Goal: Transaction & Acquisition: Book appointment/travel/reservation

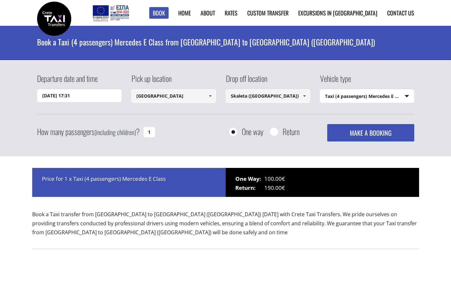
select select "540"
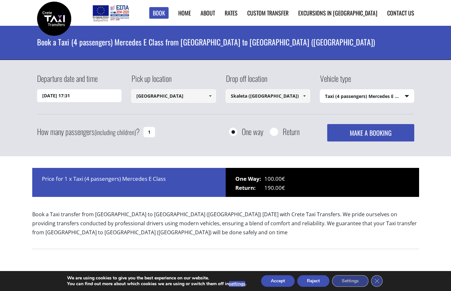
drag, startPoint x: 279, startPoint y: 96, endPoint x: 225, endPoint y: 98, distance: 53.5
click at [225, 98] on div "Departure date and time 05/09/2025 17:31 Pick up location Chania airport Select…" at bounding box center [225, 94] width 377 height 42
paste input "Pearl SeaBreeze Suites"
type input "Pearl SeaBreeze Suites"
click at [327, 124] on button "MAKE A BOOKING" at bounding box center [370, 132] width 87 height 17
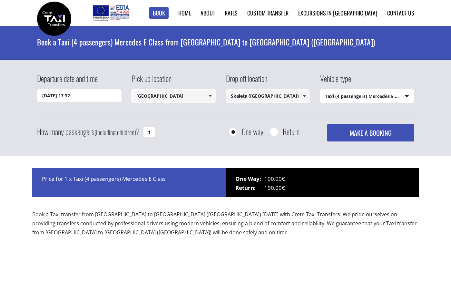
select select "540"
click at [94, 95] on input "05/09/2025 17:32" at bounding box center [79, 95] width 85 height 13
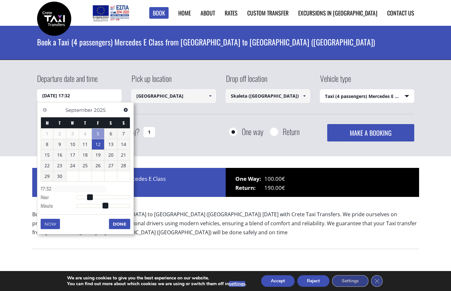
click at [97, 144] on link "12" at bounding box center [98, 144] width 13 height 10
type input "12/09/2025 01:00"
type input "01:00"
type input "12/09/2025 02:00"
type input "02:00"
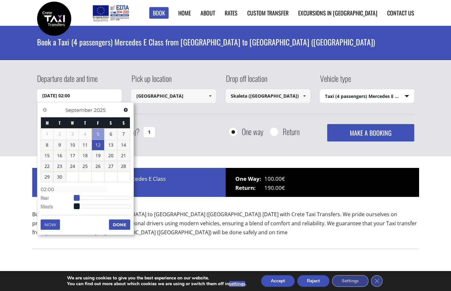
type input "12/09/2025 03:00"
type input "03:00"
type input "12/09/2025 04:00"
type input "04:00"
type input "12/09/2025 05:00"
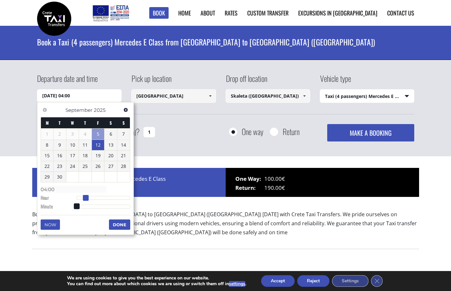
type input "05:00"
type input "12/09/2025 06:00"
type input "06:00"
type input "12/09/2025 07:00"
type input "07:00"
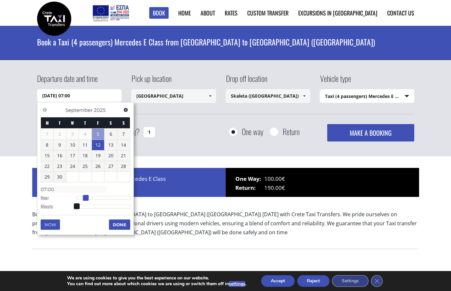
type input "12/09/2025 08:00"
type input "08:00"
type input "12/09/2025 09:00"
type input "09:00"
type input "12/09/2025 10:00"
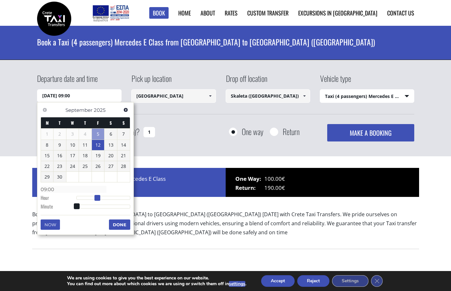
type input "10:00"
type input "12/09/2025 11:00"
type input "11:00"
type input "12/09/2025 12:00"
type input "12:00"
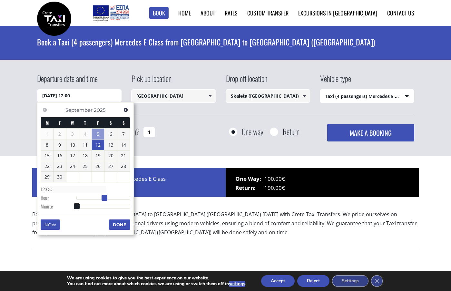
type input "12/09/2025 13:00"
type input "13:00"
type input "12/09/2025 14:00"
type input "14:00"
type input "12/09/2025 15:00"
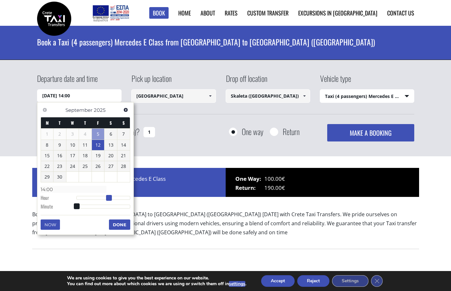
type input "15:00"
type input "12/09/2025 16:00"
type input "16:00"
type input "12/09/2025 17:00"
type input "17:00"
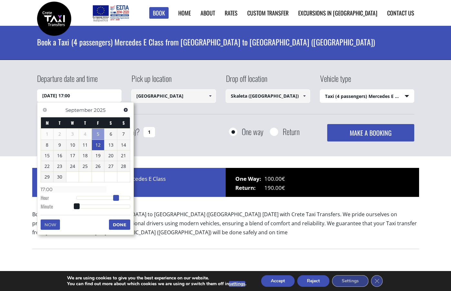
type input "12/09/2025 18:00"
type input "18:00"
type input "12/09/2025 19:00"
type input "19:00"
drag, startPoint x: 76, startPoint y: 198, endPoint x: 119, endPoint y: 200, distance: 43.3
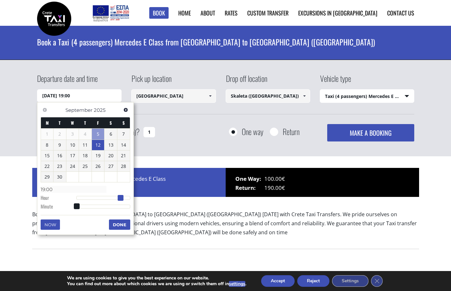
click at [119, 200] on span at bounding box center [121, 198] width 6 height 6
type input "12/09/2025 19:01"
type input "19:01"
type input "12/09/2025 19:02"
type input "19:02"
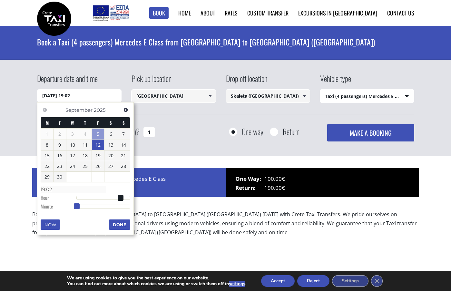
type input "12/09/2025 19:05"
type input "19:05"
type input "12/09/2025 19:07"
type input "19:07"
type input "12/09/2025 19:09"
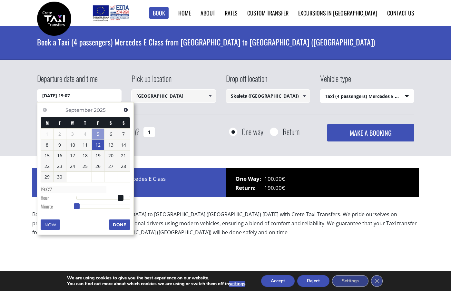
type input "19:09"
type input "12/09/2025 19:11"
type input "19:11"
type input "12/09/2025 19:13"
type input "19:13"
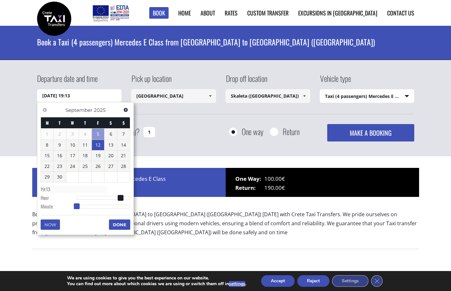
type input "12/09/2025 19:14"
type input "19:14"
type input "12/09/2025 19:16"
type input "19:16"
type input "12/09/2025 19:18"
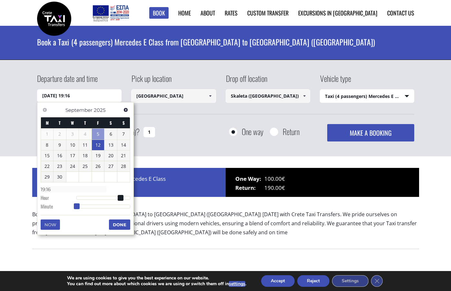
type input "19:18"
type input "12/09/2025 19:19"
type input "19:19"
type input "12/09/2025 19:20"
type input "19:20"
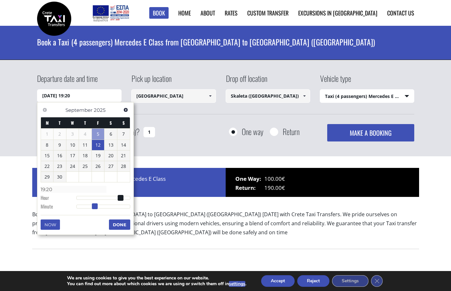
type input "12/09/2025 19:21"
type input "19:21"
type input "12/09/2025 19:22"
type input "19:22"
type input "12/09/2025 19:23"
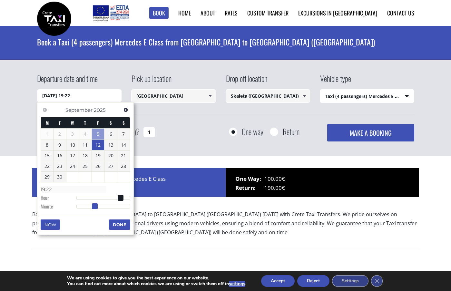
type input "19:23"
type input "12/09/2025 19:24"
type input "19:24"
type input "12/09/2025 19:25"
type input "19:25"
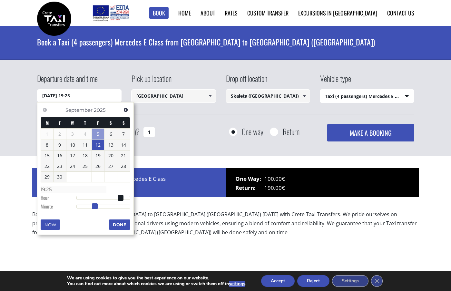
type input "12/09/2025 19:28"
type input "19:28"
type input "12/09/2025 19:30"
type input "19:30"
type input "12/09/2025 19:31"
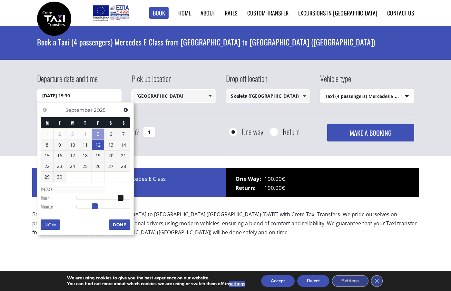
type input "19:31"
type input "12/09/2025 19:32"
type input "19:32"
type input "12/09/2025 19:33"
type input "19:33"
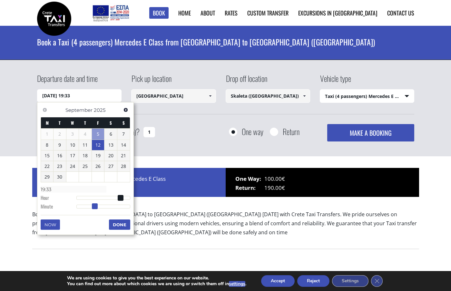
type input "12/09/2025 19:34"
type input "19:34"
type input "12/09/2025 19:35"
type input "19:35"
type input "12/09/2025 19:36"
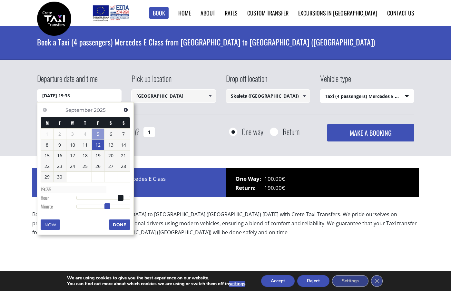
type input "19:36"
type input "12/09/2025 19:38"
type input "19:38"
type input "12/09/2025 19:39"
type input "19:39"
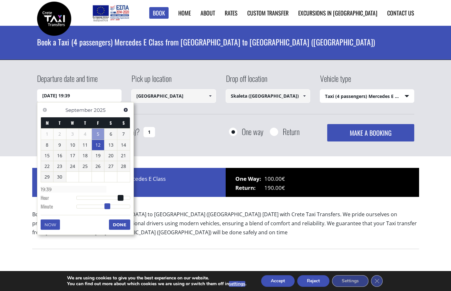
type input "12/09/2025 19:40"
type input "19:40"
type input "12/09/2025 19:41"
type input "19:41"
type input "12/09/2025 19:42"
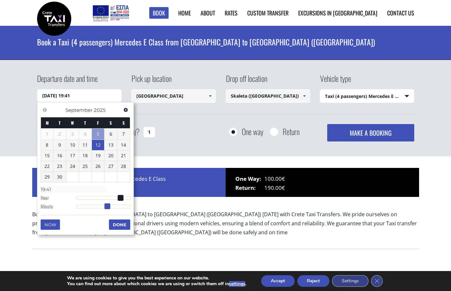
type input "19:42"
type input "12/09/2025 19:43"
type input "19:43"
type input "12/09/2025 19:44"
type input "19:44"
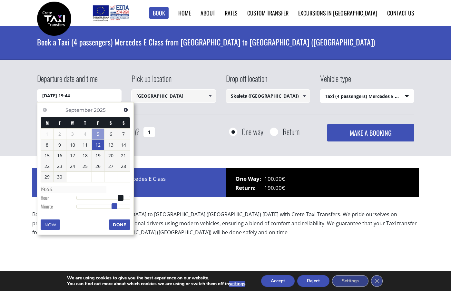
type input "12/09/2025 19:45"
type input "19:45"
type input "12/09/2025 19:46"
type input "19:46"
type input "12/09/2025 19:47"
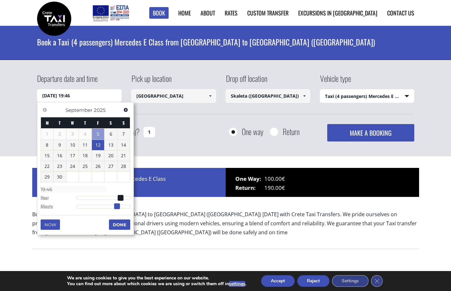
type input "19:47"
type input "12/09/2025 19:48"
type input "19:48"
drag, startPoint x: 76, startPoint y: 207, endPoint x: 120, endPoint y: 210, distance: 43.9
click at [120, 210] on dl "Time 19:48 Hour Minute Second Millisecond Microsecond Time Zone -1200 -1100 -10…" at bounding box center [86, 197] width 90 height 27
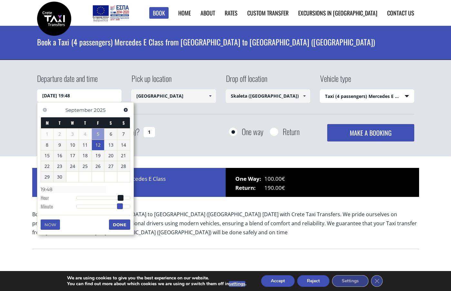
type input "12/09/2025 19:47"
type input "19:47"
type input "12/09/2025 19:46"
type input "19:46"
type input "12/09/2025 19:45"
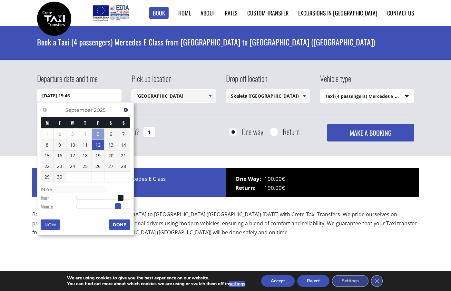
type input "19:45"
type input "12/09/2025 19:44"
type input "19:44"
type input "12/09/2025 19:43"
type input "19:43"
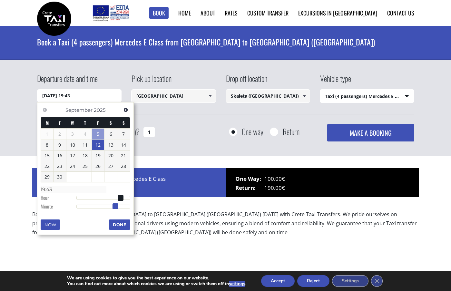
type input "12/09/2025 19:42"
type input "19:42"
type input "12/09/2025 19:41"
type input "19:41"
type input "12/09/2025 19:40"
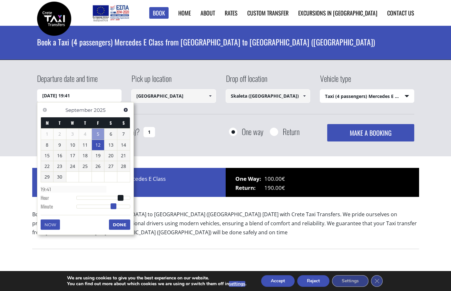
type input "19:40"
type input "12/09/2025 19:39"
type input "19:39"
type input "12/09/2025 19:38"
type input "19:38"
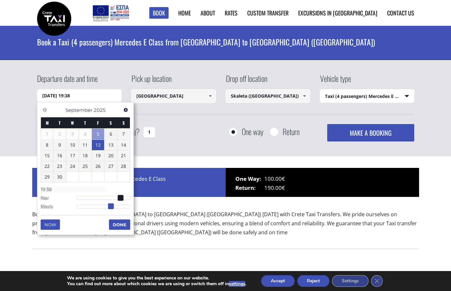
type input "12/09/2025 19:37"
type input "19:37"
type input "12/09/2025 19:36"
type input "19:36"
type input "12/09/2025 19:35"
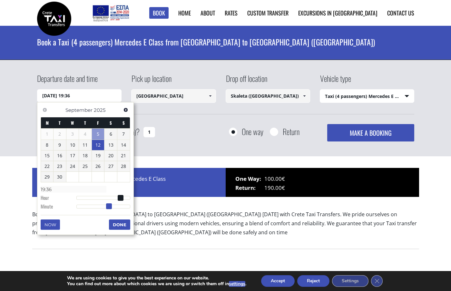
type input "19:35"
type input "12/09/2025 19:34"
type input "19:34"
type input "12/09/2025 19:33"
type input "19:33"
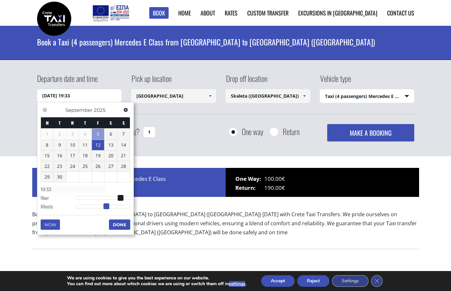
type input "12/09/2025 19:32"
type input "19:32"
type input "12/09/2025 19:31"
type input "19:31"
type input "12/09/2025 19:30"
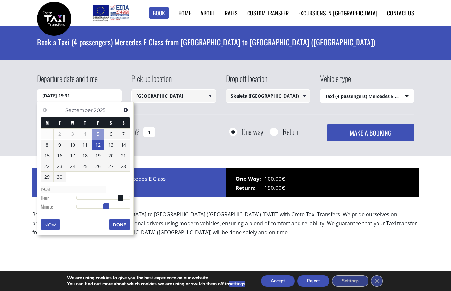
type input "19:30"
type input "12/09/2025 19:29"
type input "19:29"
type input "12/09/2025 19:28"
type input "19:28"
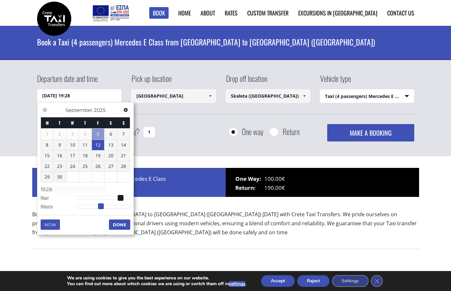
type input "12/09/2025 19:27"
type input "19:27"
type input "12/09/2025 19:28"
type input "19:28"
type input "12/09/2025 19:29"
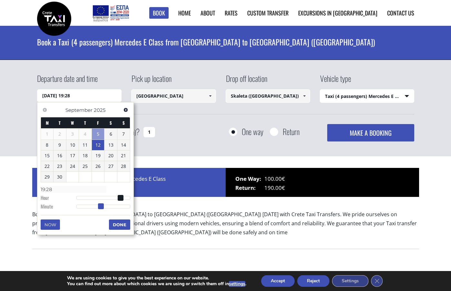
type input "19:29"
type input "12/09/2025 19:30"
type input "19:30"
type input "12/09/2025 19:31"
type input "19:31"
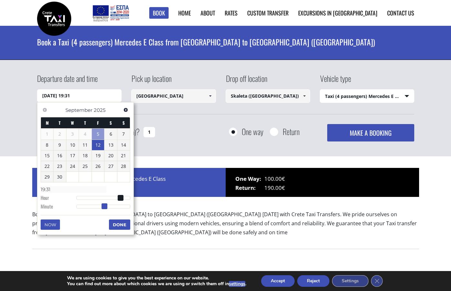
type input "12/09/2025 19:32"
type input "19:32"
type input "12/09/2025 19:31"
type input "19:31"
type input "12/09/2025 19:30"
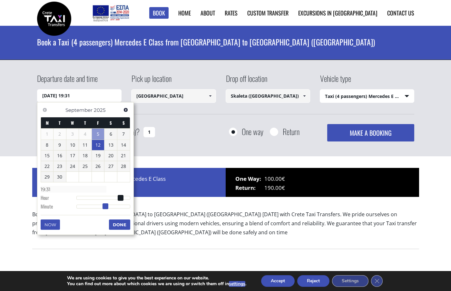
type input "19:30"
type input "12/09/2025 19:29"
type input "19:29"
type input "12/09/2025 19:30"
type input "19:30"
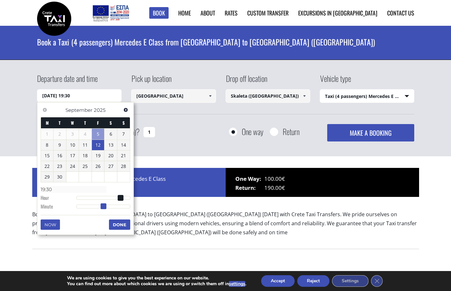
drag, startPoint x: 121, startPoint y: 207, endPoint x: 104, endPoint y: 210, distance: 16.8
click at [104, 210] on dl "Time 19:30 Hour Minute Second Millisecond Microsecond Time Zone -1200 -1100 -10…" at bounding box center [86, 197] width 90 height 27
click at [118, 226] on button "Done" at bounding box center [119, 225] width 21 height 10
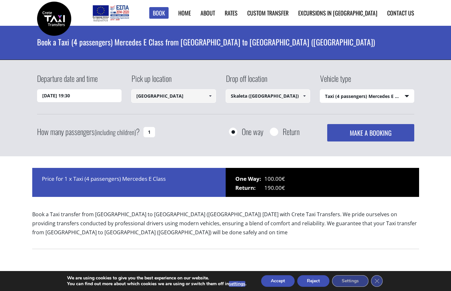
click at [152, 132] on input "1" at bounding box center [149, 132] width 12 height 10
type input "2"
click at [368, 135] on button "MAKE A BOOKING" at bounding box center [370, 132] width 87 height 17
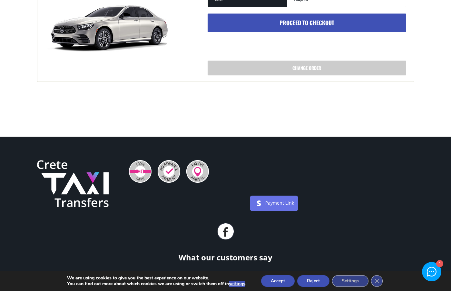
scroll to position [290, 0]
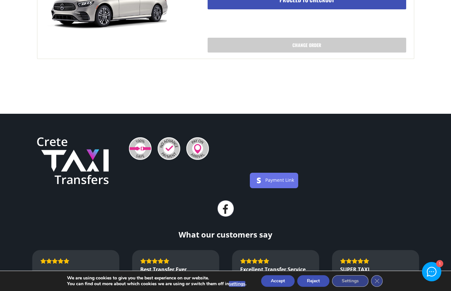
click at [281, 279] on button "Accept" at bounding box center [278, 281] width 34 height 12
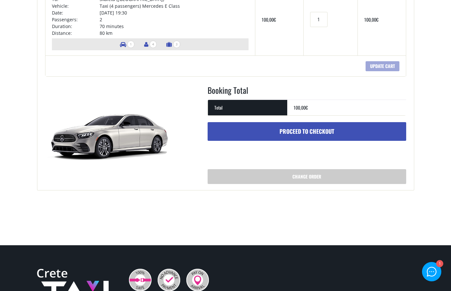
scroll to position [161, 0]
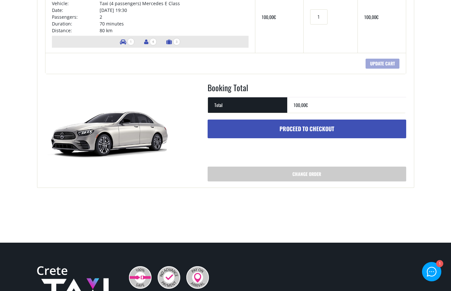
click at [227, 104] on th "Total" at bounding box center [247, 105] width 79 height 16
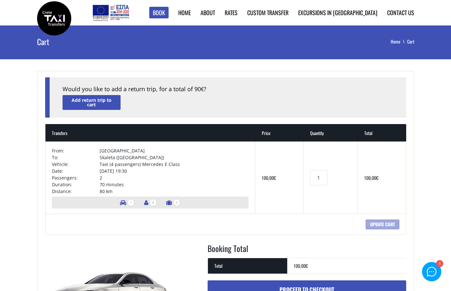
scroll to position [0, 0]
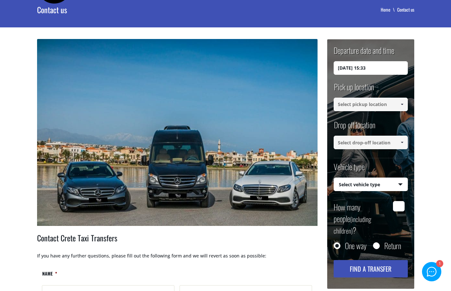
scroll to position [64, 0]
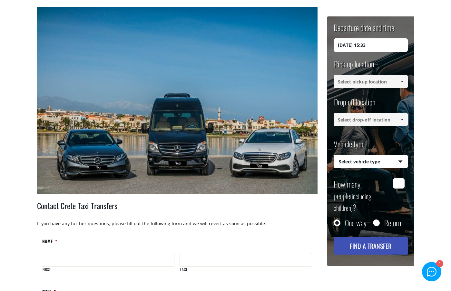
click at [351, 160] on select "Select vehicle type Taxi (4 passengers) Mercedes E Class Mini Van (7 passengers…" at bounding box center [371, 162] width 74 height 14
click at [281, 207] on h2 "Contact Crete Taxi Transfers" at bounding box center [177, 210] width 280 height 20
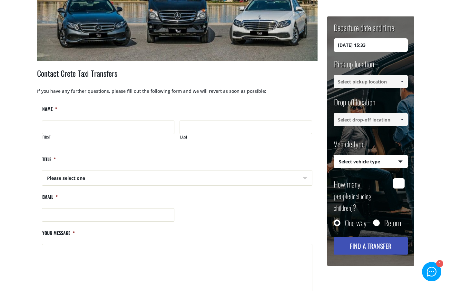
scroll to position [290, 0]
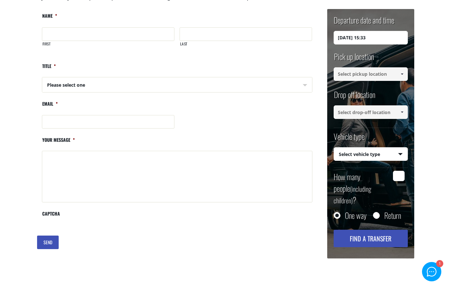
click at [51, 213] on label "CAPTCHA" at bounding box center [51, 216] width 18 height 11
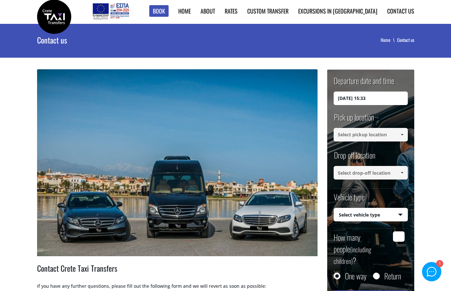
scroll to position [0, 0]
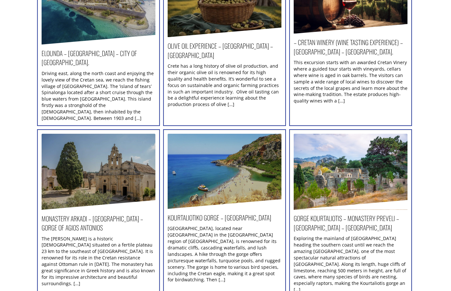
scroll to position [161, 0]
